Goal: Contribute content: Contribute content

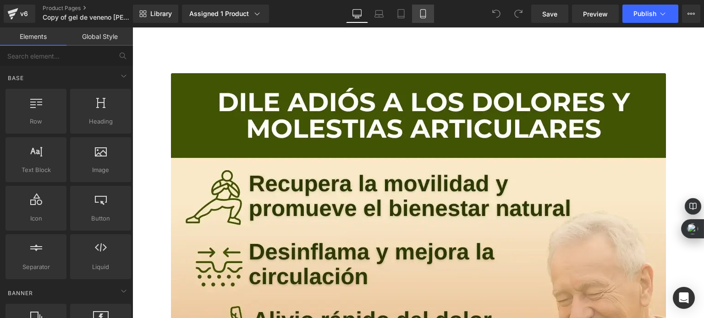
click at [417, 15] on link "Mobile" at bounding box center [423, 14] width 22 height 18
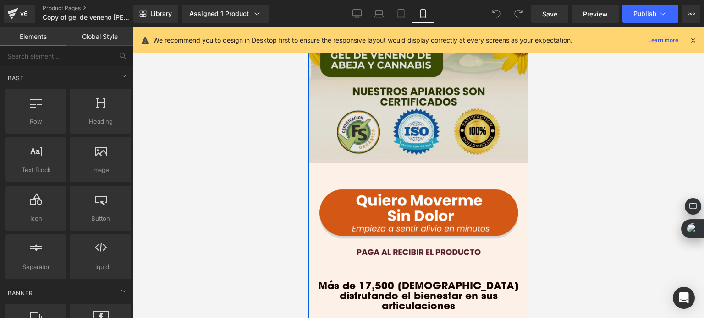
scroll to position [275, 0]
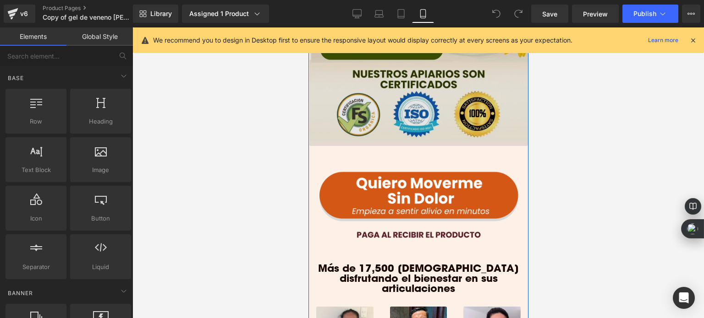
click at [455, 177] on img at bounding box center [418, 201] width 219 height 110
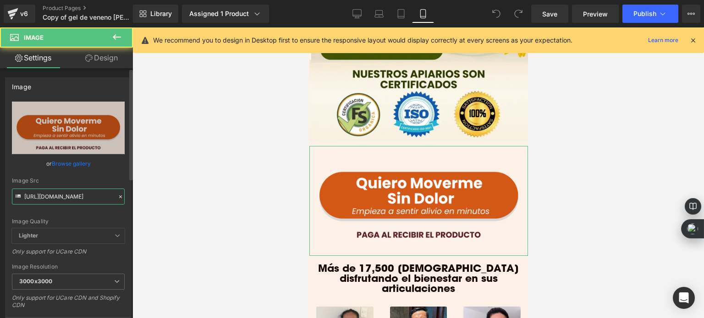
click at [80, 200] on input "[URL][DOMAIN_NAME]" at bounding box center [68, 197] width 113 height 16
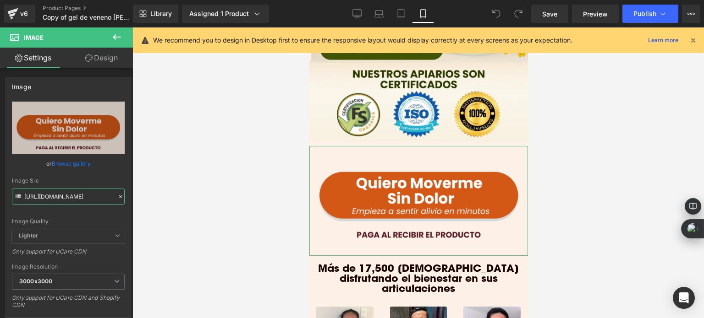
paste input "Anadir_un_titulo_48.png?v=1754124843"
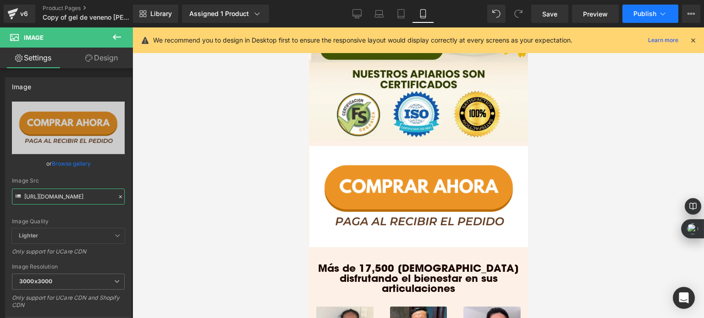
type input "[URL][DOMAIN_NAME]"
click at [638, 11] on span "Publish" at bounding box center [644, 13] width 23 height 7
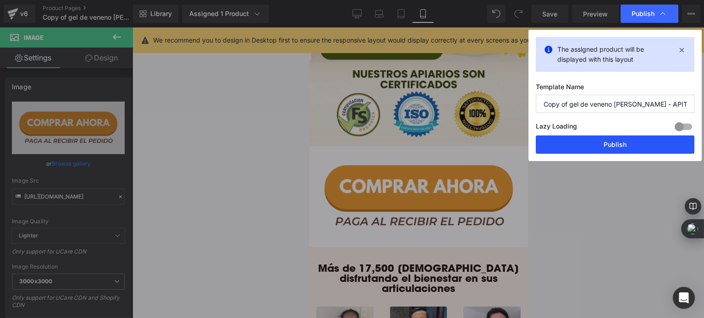
click at [580, 149] on button "Publish" at bounding box center [615, 145] width 159 height 18
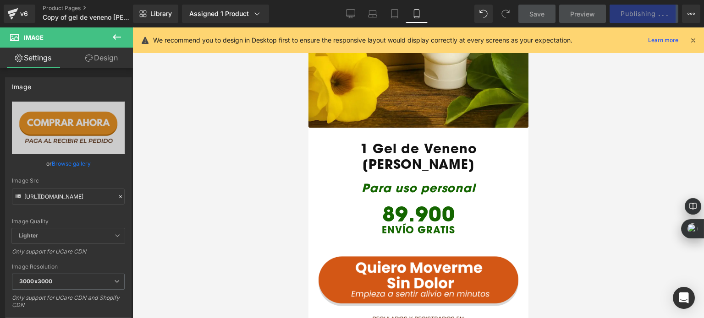
scroll to position [1695, 0]
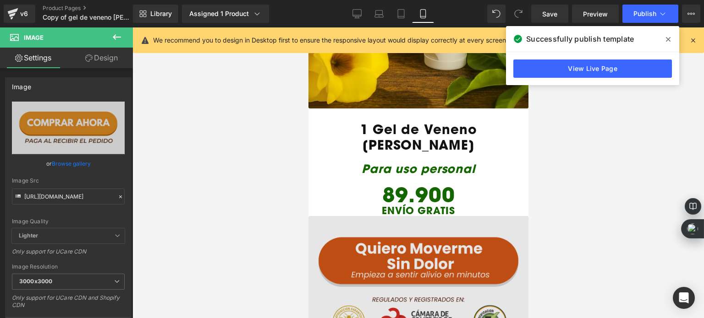
click at [435, 235] on img at bounding box center [418, 295] width 220 height 158
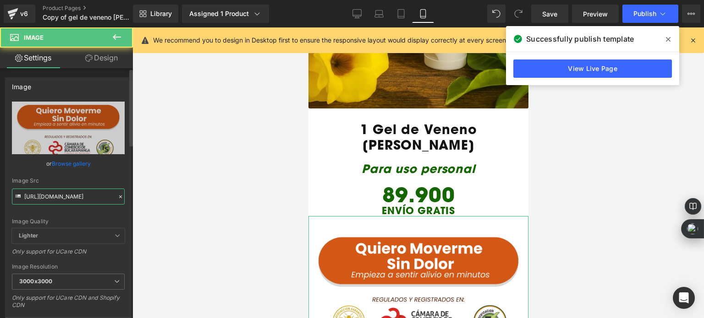
click at [81, 191] on input "[URL][DOMAIN_NAME]" at bounding box center [68, 197] width 113 height 16
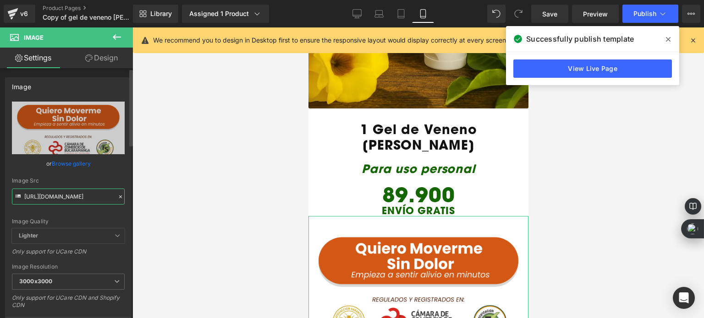
click at [81, 191] on input "[URL][DOMAIN_NAME]" at bounding box center [68, 197] width 113 height 16
paste input "49.webp?v=1754014316"
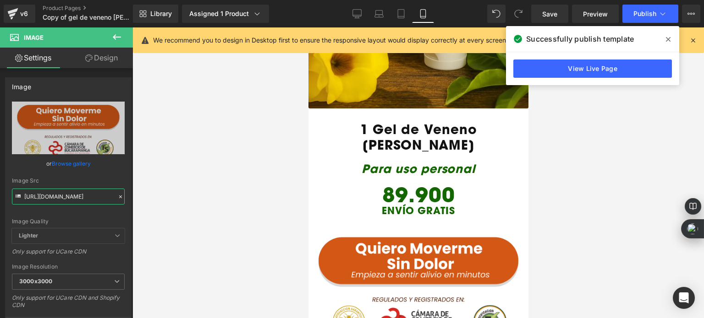
scroll to position [0, 164]
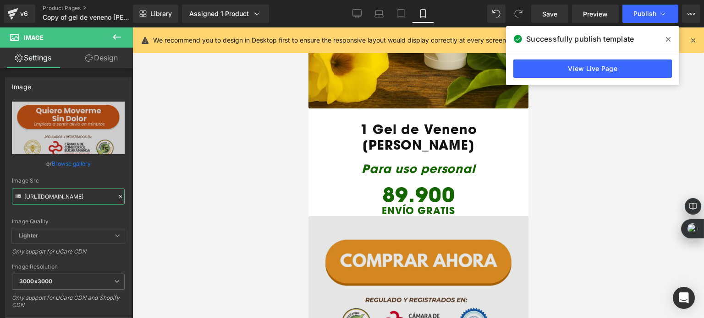
type input "[URL][DOMAIN_NAME]"
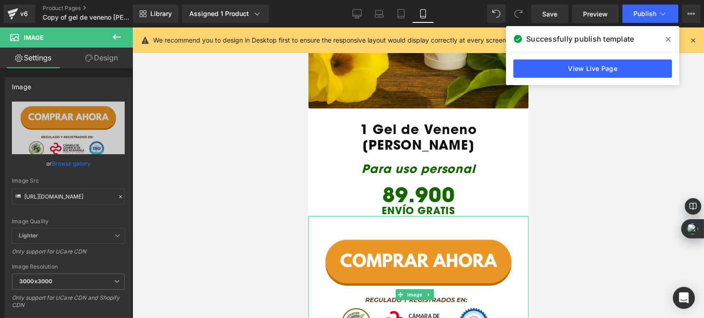
click at [257, 212] on div at bounding box center [417, 172] width 571 height 291
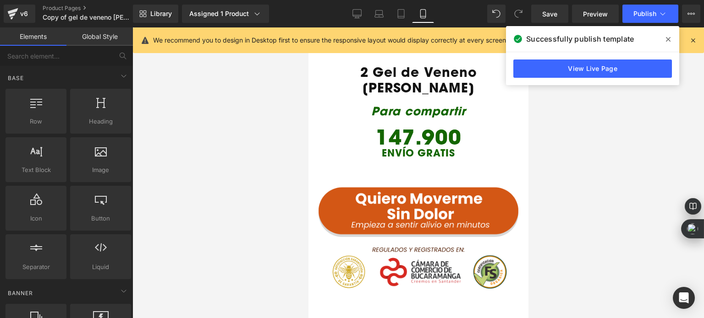
scroll to position [2245, 0]
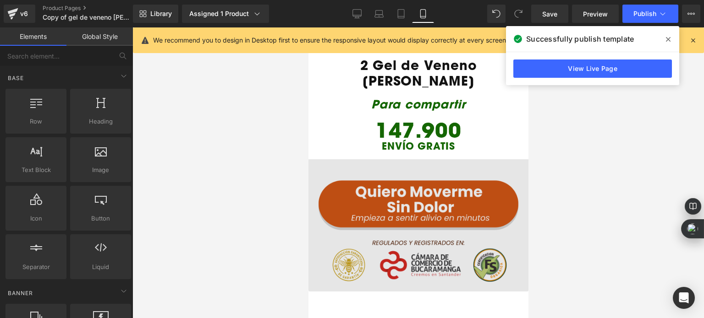
click at [385, 165] on img at bounding box center [418, 215] width 220 height 154
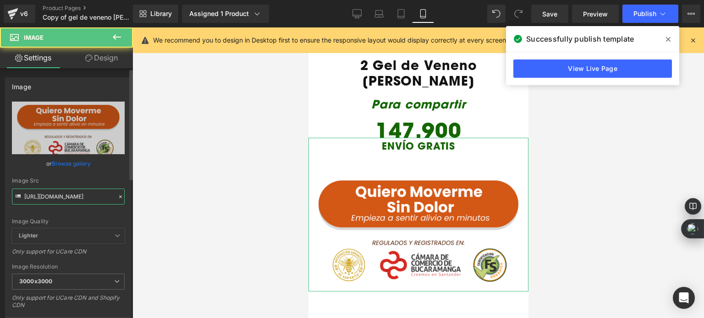
click at [84, 202] on input "[URL][DOMAIN_NAME]" at bounding box center [68, 197] width 113 height 16
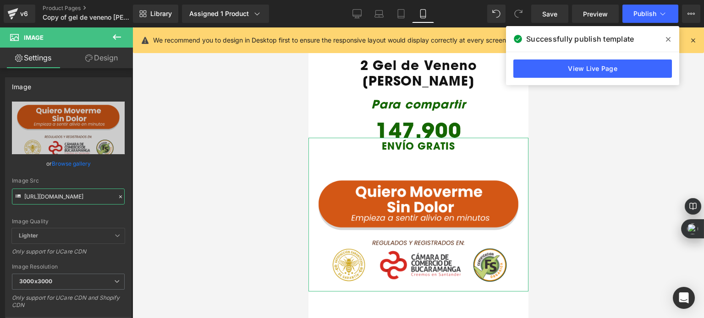
paste input "49.webp?v=1754014316"
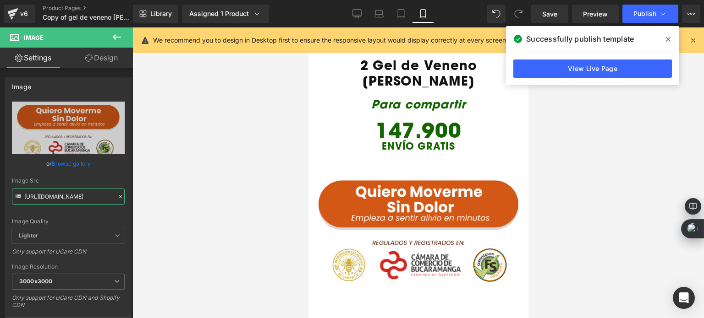
type input "[URL][DOMAIN_NAME]"
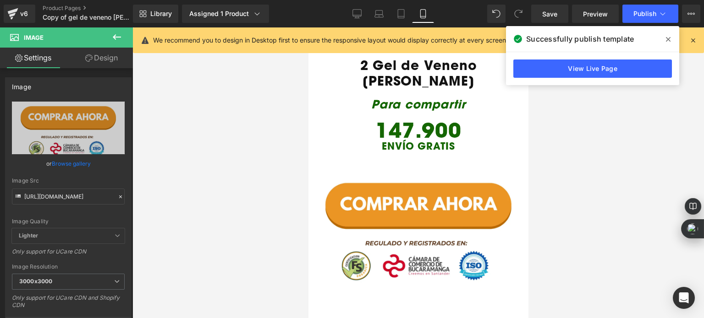
scroll to position [0, 0]
click at [202, 197] on div at bounding box center [417, 172] width 571 height 291
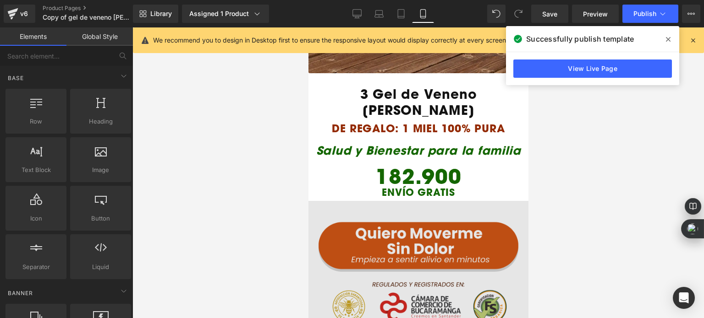
scroll to position [2703, 0]
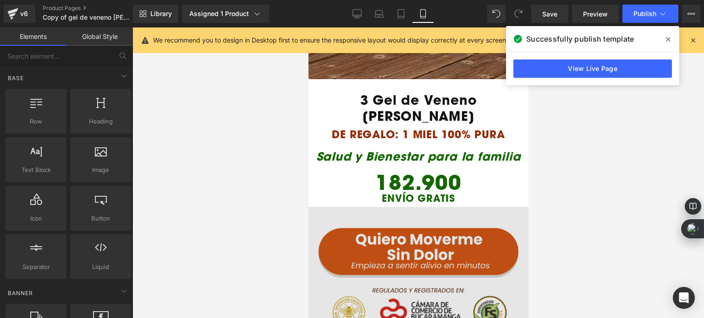
click at [407, 190] on div "Image" at bounding box center [418, 264] width 220 height 149
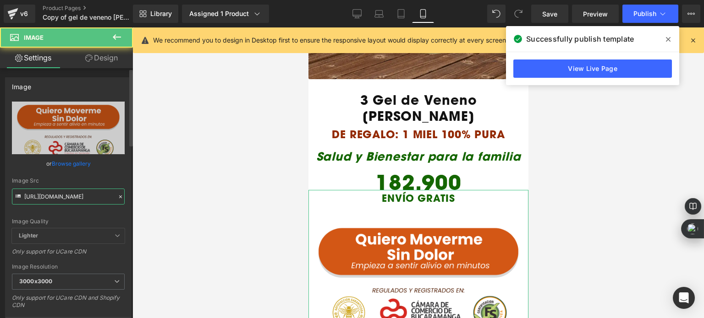
click at [98, 193] on input "[URL][DOMAIN_NAME]" at bounding box center [68, 197] width 113 height 16
paste input "49.webp?v=1754014316"
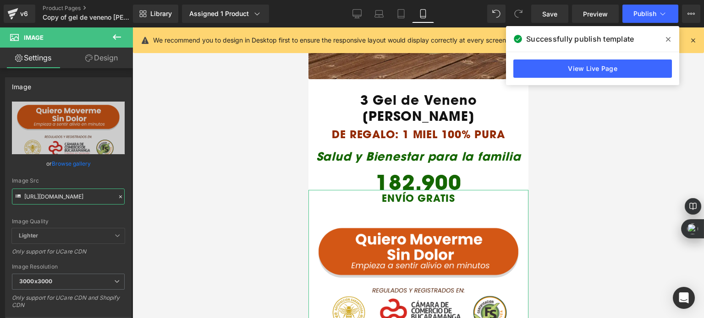
scroll to position [0, 164]
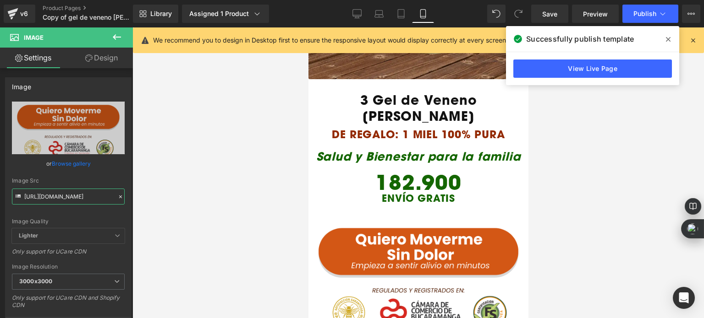
type input "[URL][DOMAIN_NAME]"
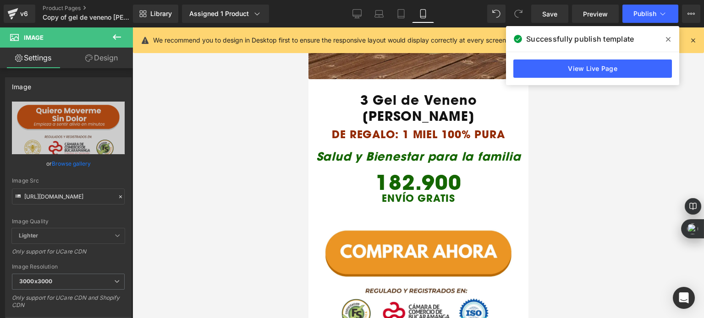
click at [200, 180] on div at bounding box center [417, 172] width 571 height 291
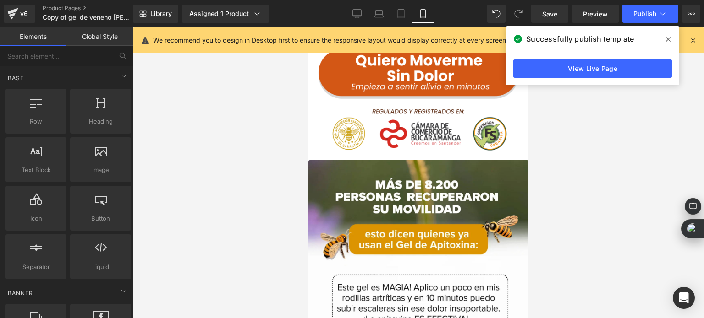
scroll to position [3390, 0]
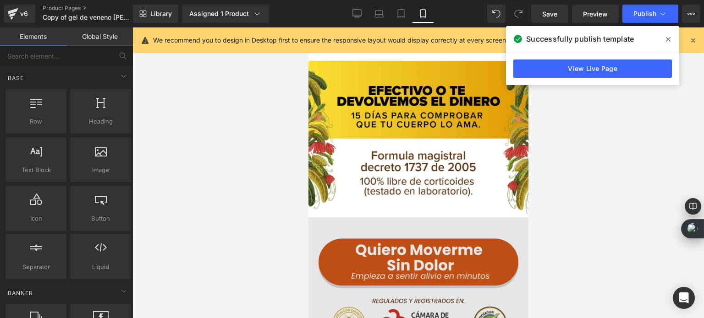
click at [387, 201] on img at bounding box center [418, 275] width 220 height 149
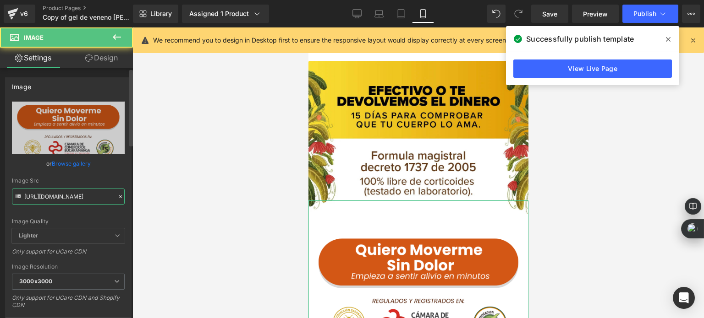
click at [92, 199] on input "[URL][DOMAIN_NAME]" at bounding box center [68, 197] width 113 height 16
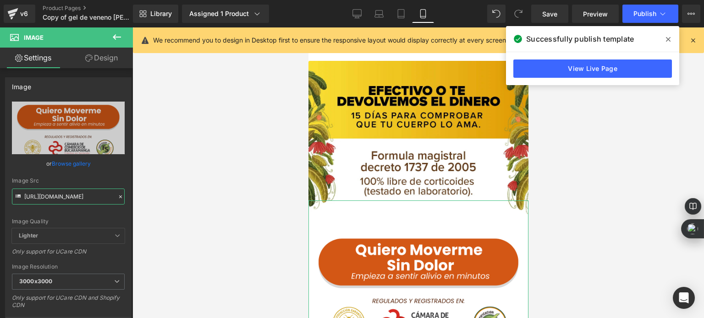
paste input "49.webp?v=1754014316"
type input "[URL][DOMAIN_NAME]"
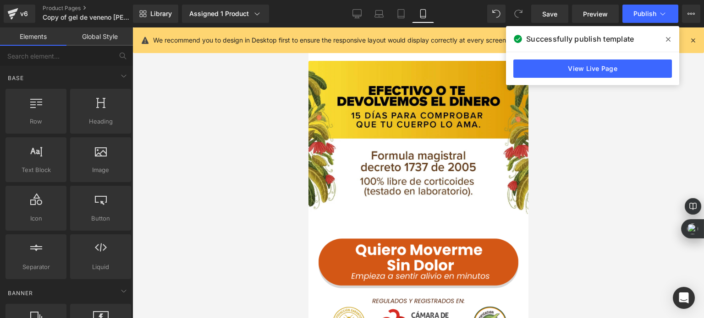
scroll to position [0, 0]
click at [225, 180] on div at bounding box center [417, 172] width 571 height 291
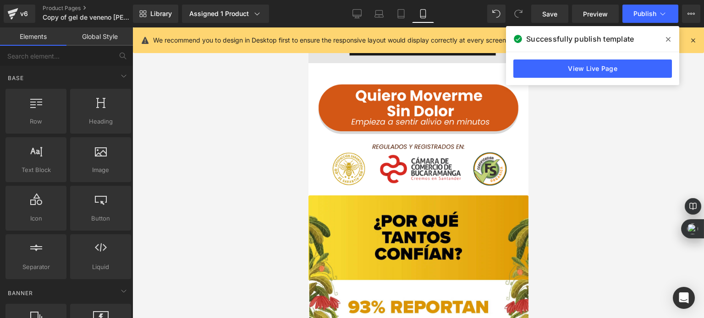
scroll to position [4169, 0]
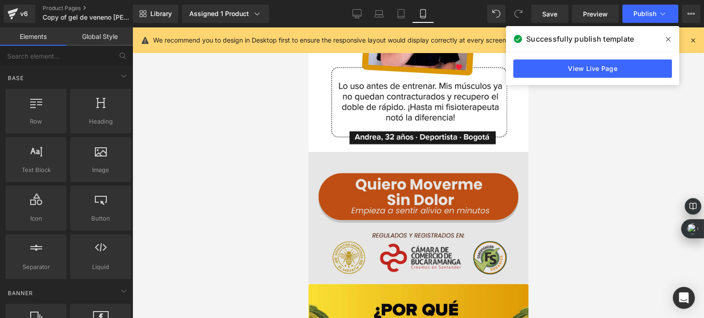
click at [397, 148] on img at bounding box center [418, 216] width 220 height 137
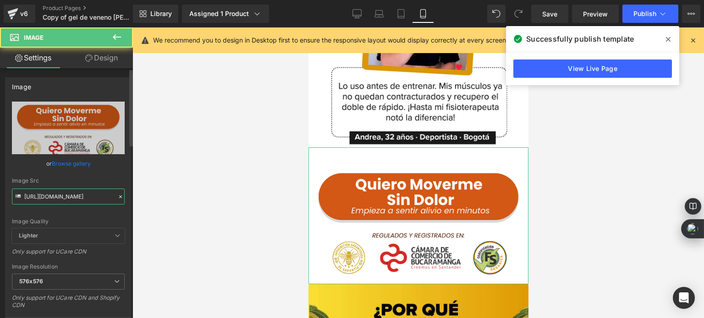
click at [77, 203] on input "[URL][DOMAIN_NAME]" at bounding box center [68, 197] width 113 height 16
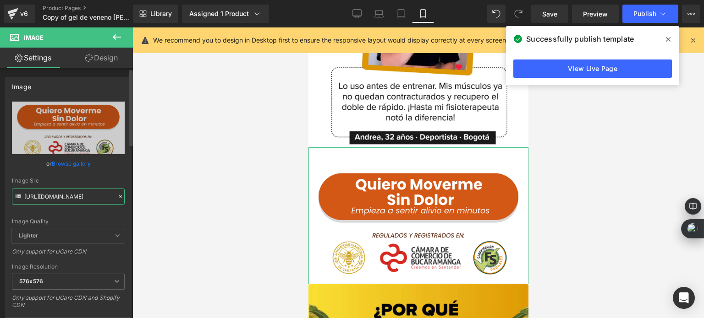
click at [77, 203] on input "[URL][DOMAIN_NAME]" at bounding box center [68, 197] width 113 height 16
paste input "49.webp?v=1754014316"
type input "[URL][DOMAIN_NAME]"
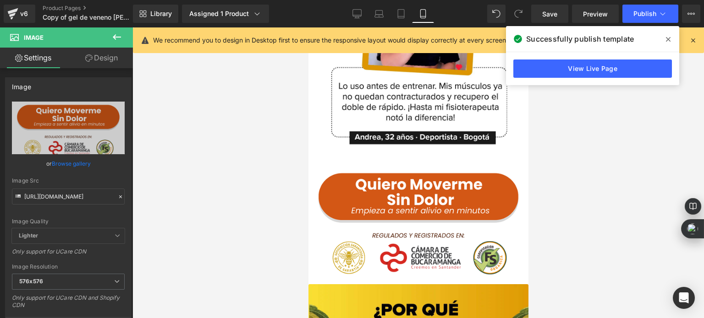
scroll to position [0, 0]
click at [213, 196] on div at bounding box center [417, 172] width 571 height 291
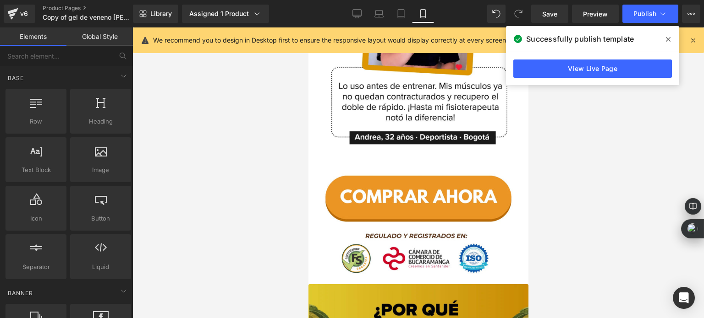
click at [416, 148] on img at bounding box center [418, 216] width 220 height 137
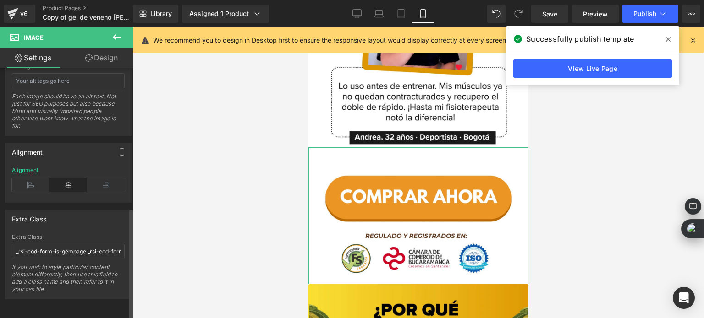
scroll to position [561, 0]
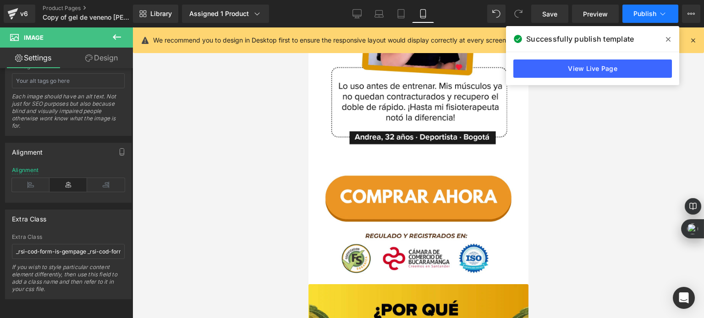
click at [640, 14] on span "Publish" at bounding box center [644, 13] width 23 height 7
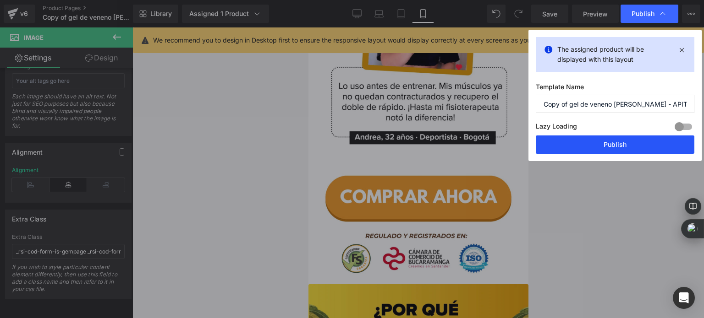
click at [584, 151] on button "Publish" at bounding box center [615, 145] width 159 height 18
